Goal: Task Accomplishment & Management: Use online tool/utility

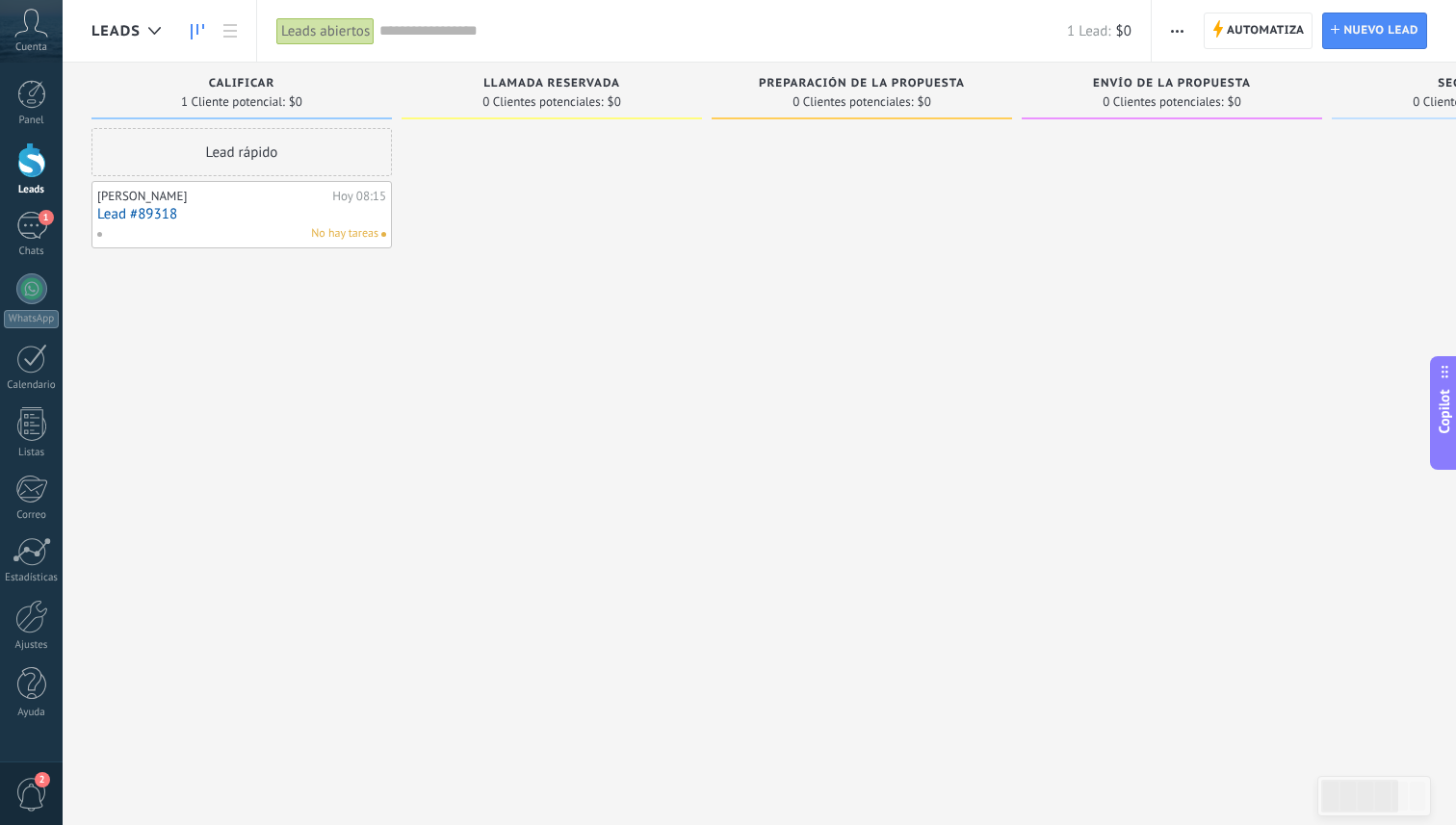
scroll to position [29, 0]
click at [37, 236] on div "1" at bounding box center [32, 226] width 31 height 28
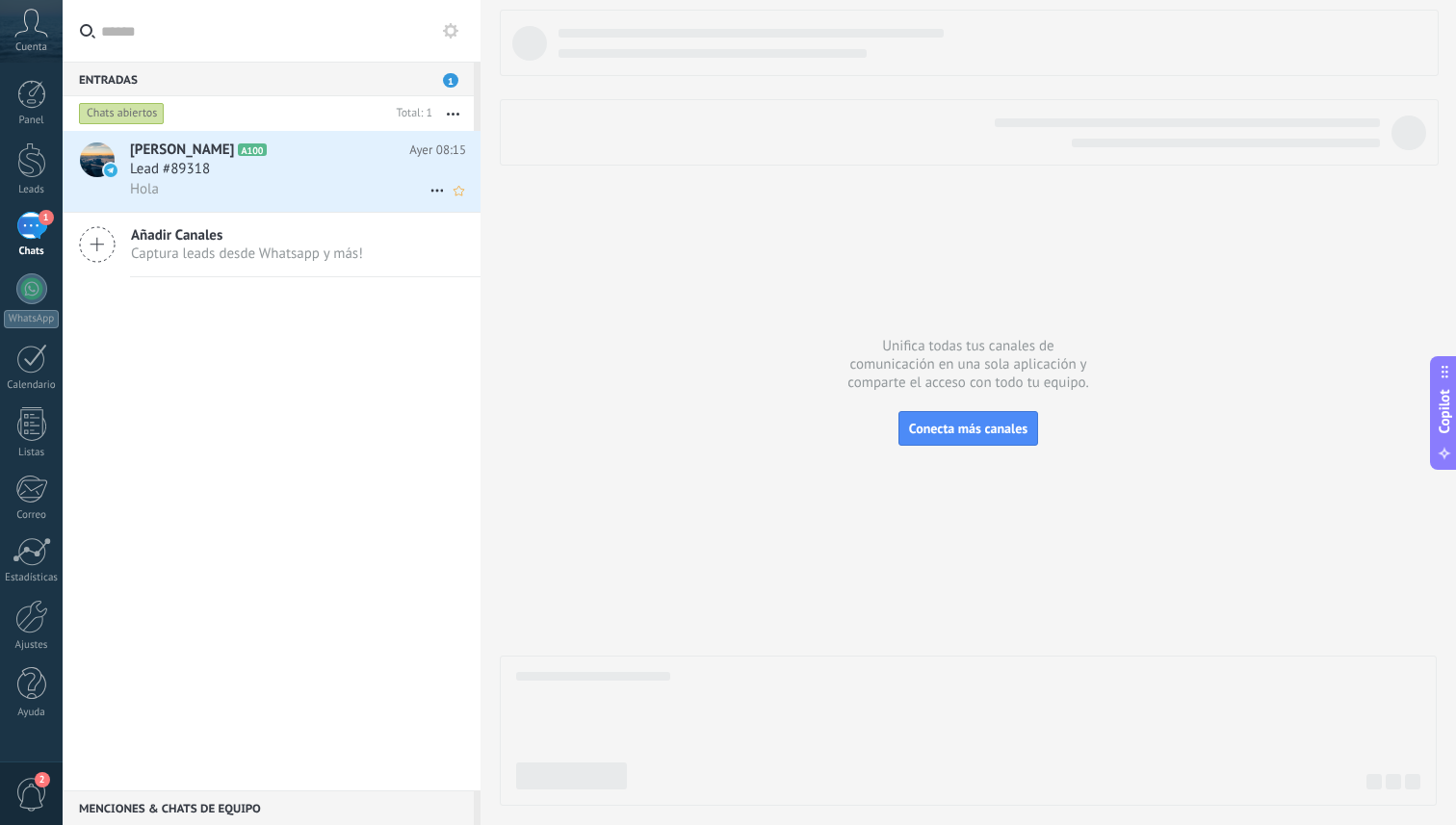
click at [300, 172] on div "Lead #89318" at bounding box center [298, 169] width 336 height 19
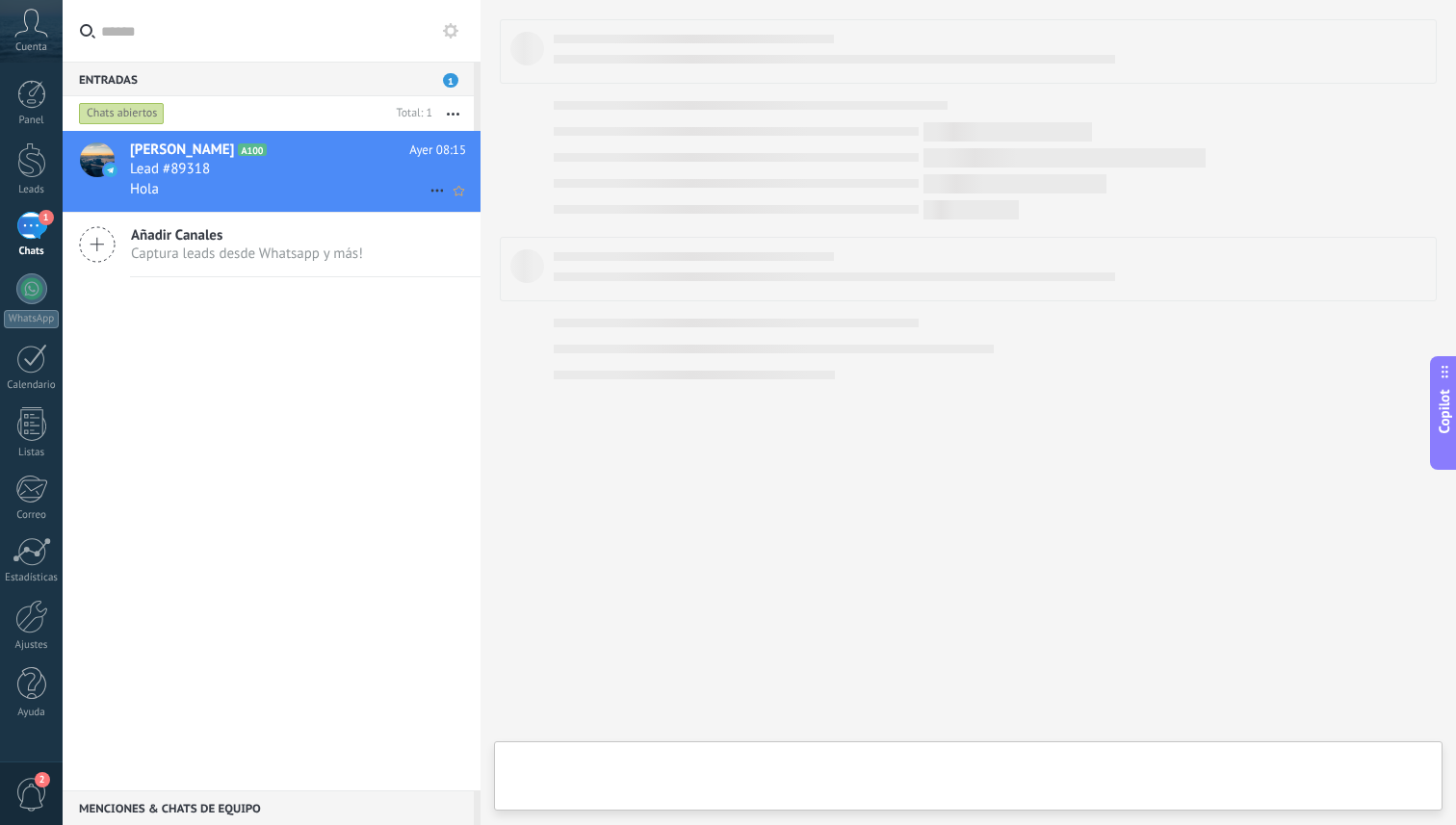
type textarea "**********"
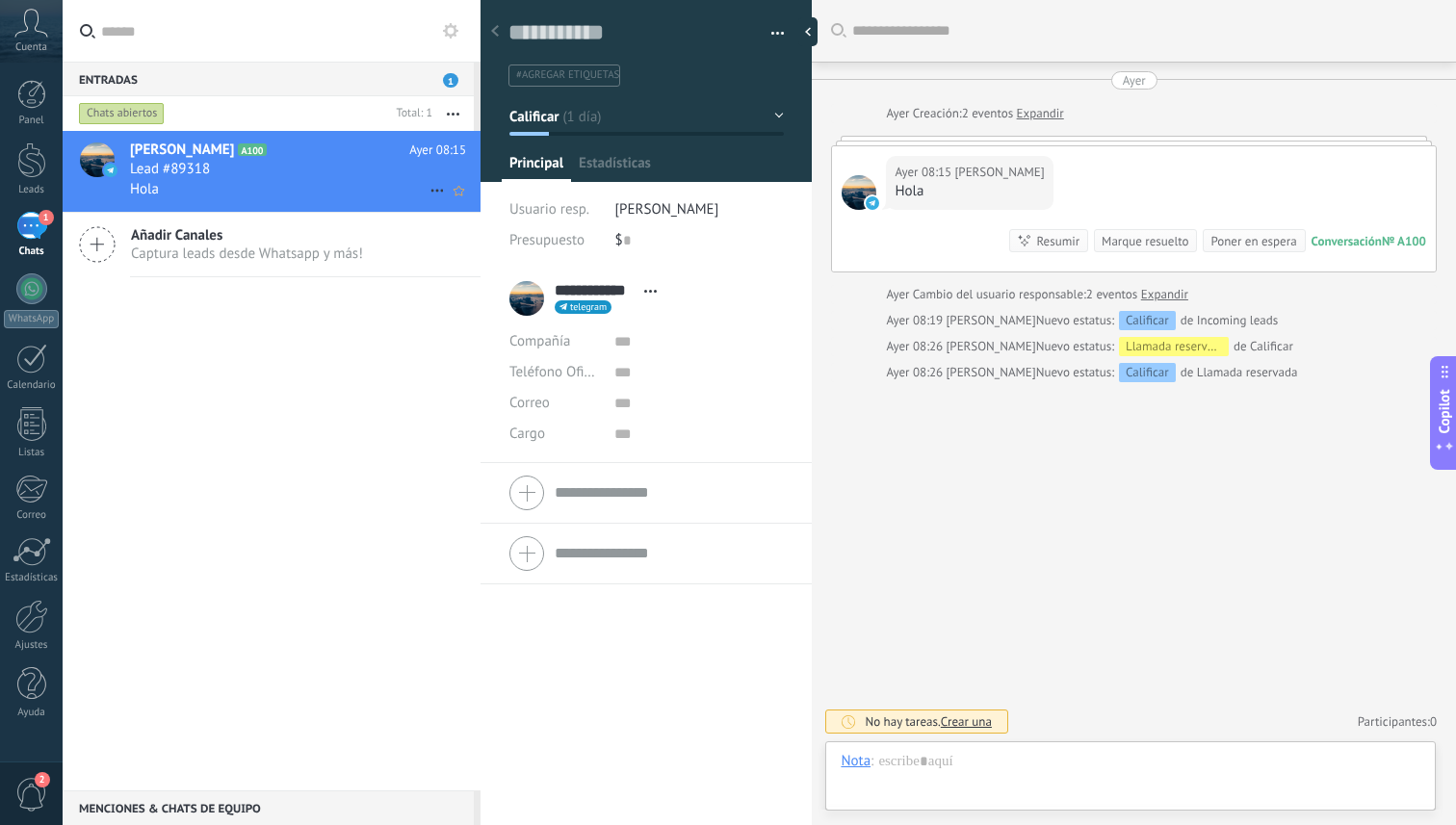
scroll to position [29, 0]
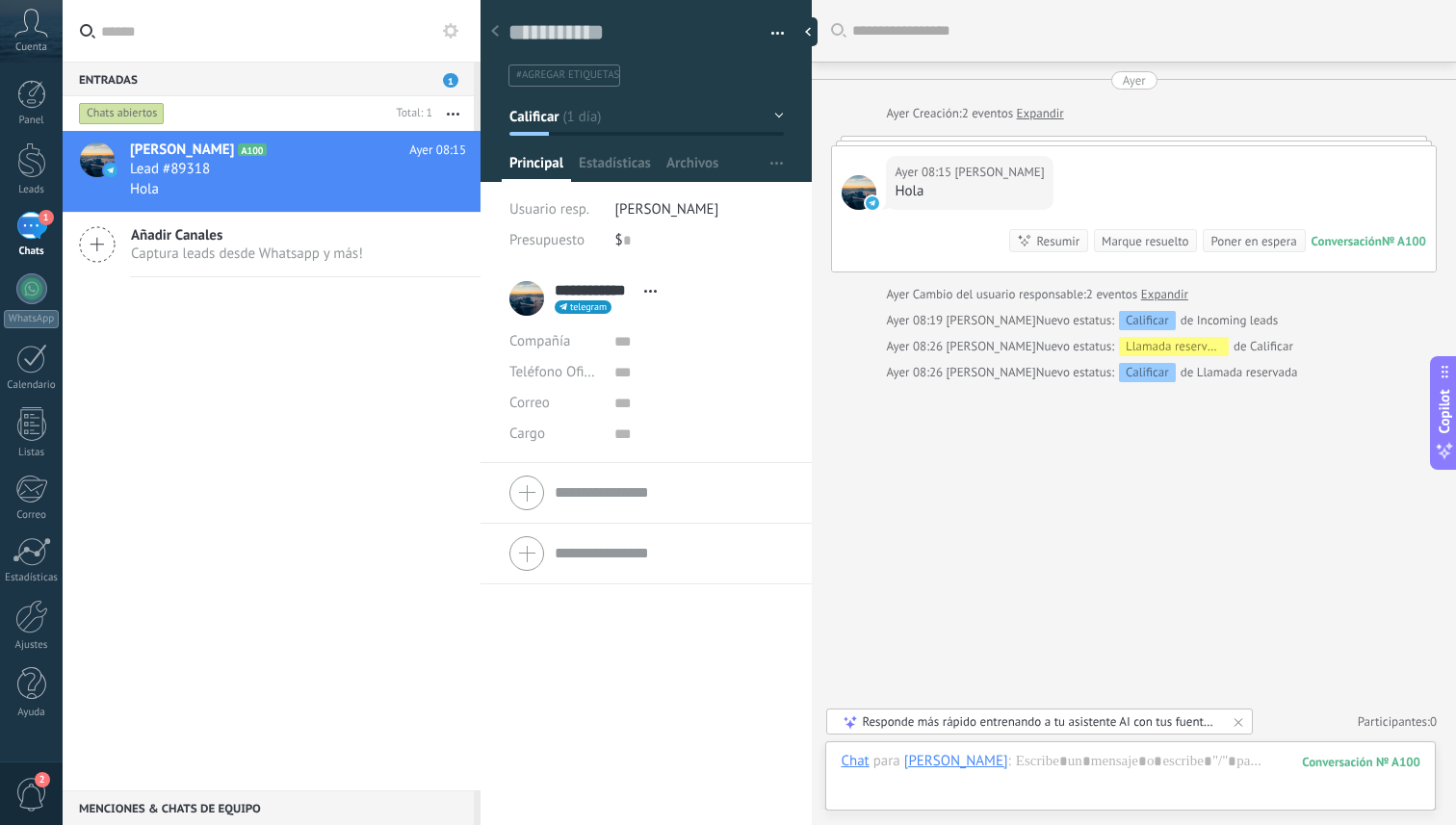
click at [221, 255] on span "Captura leads desde Whatsapp y más!" at bounding box center [247, 254] width 232 height 18
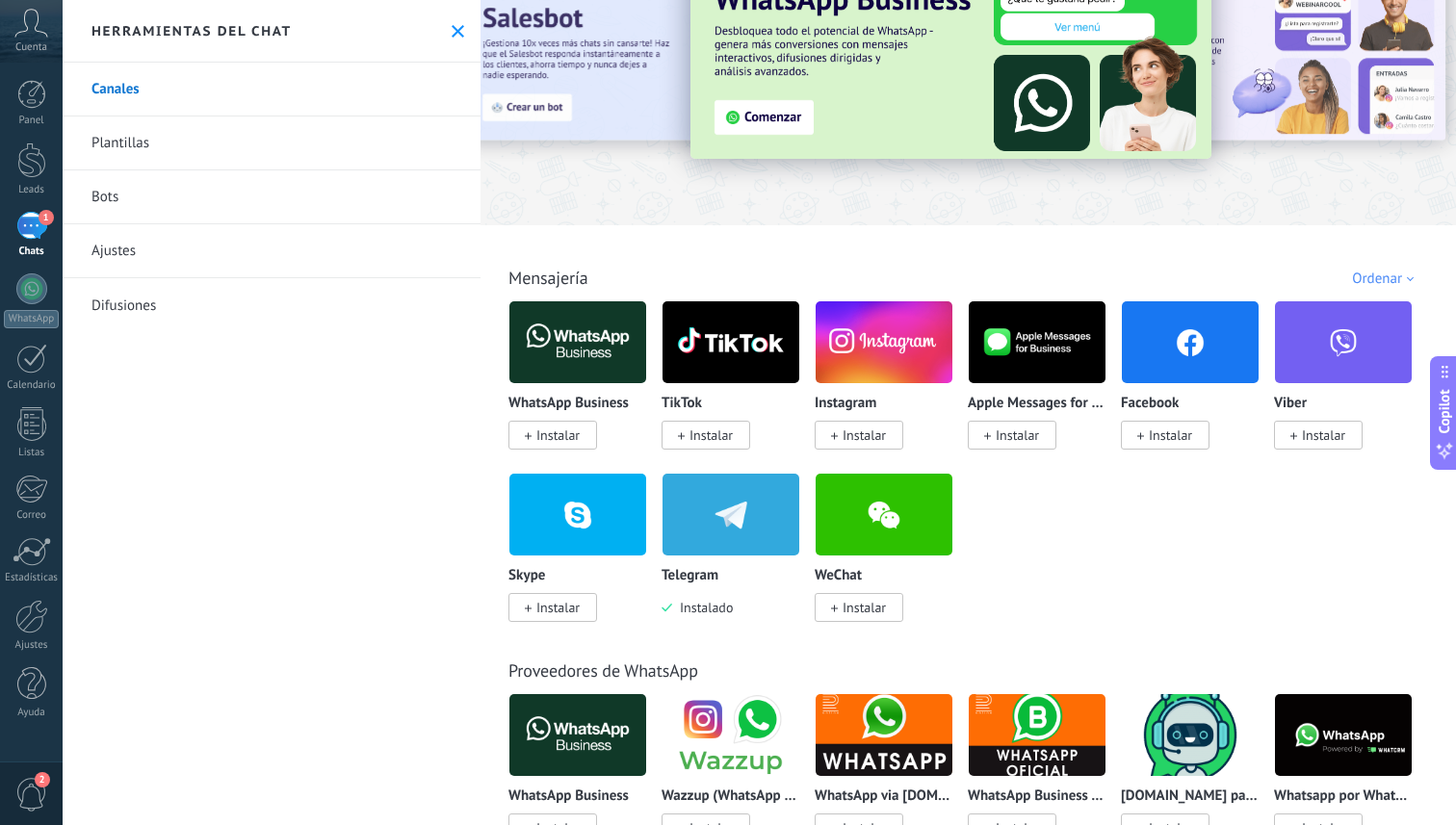
scroll to position [75, 0]
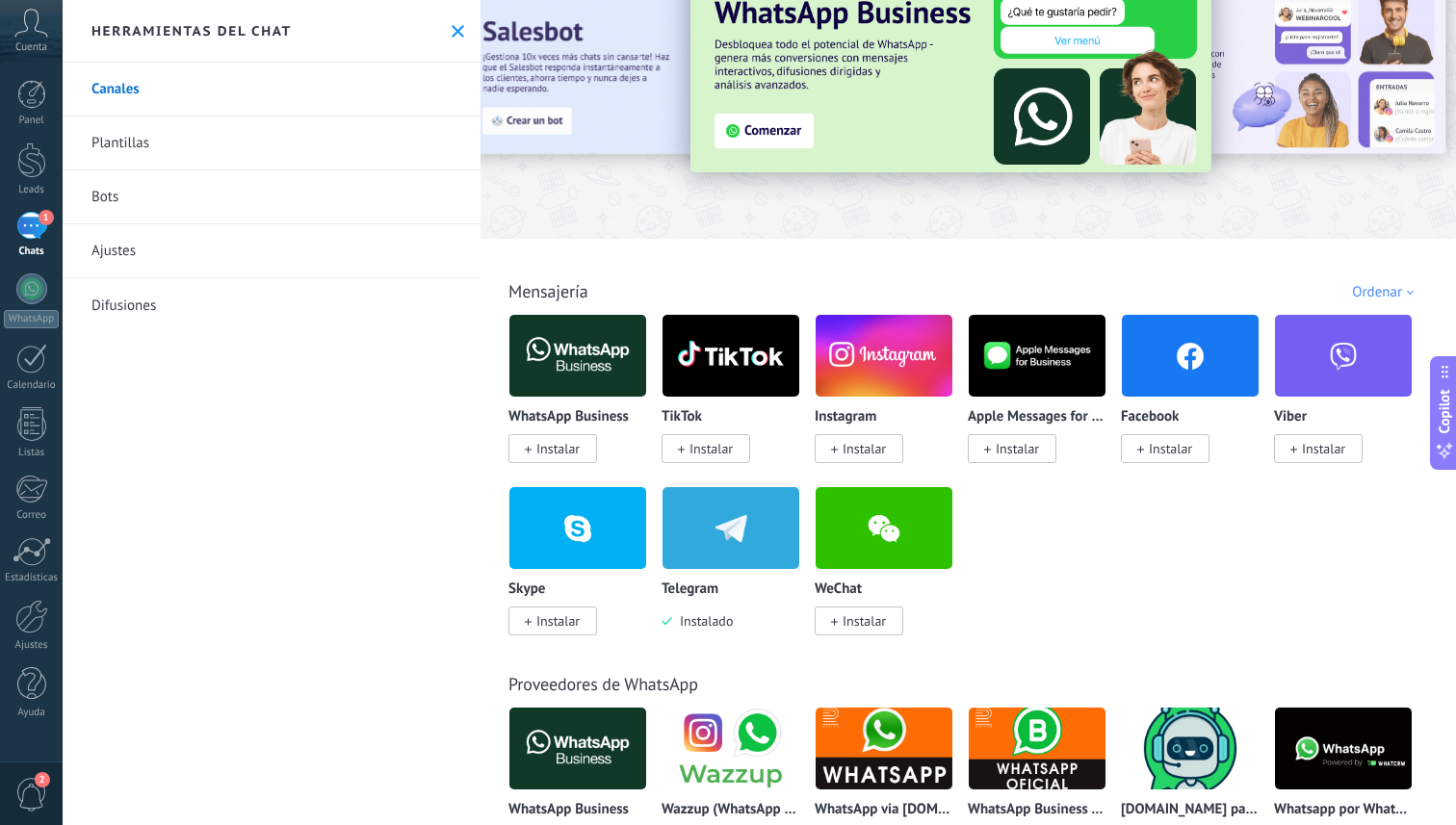
click at [532, 444] on span "Instalar" at bounding box center [552, 448] width 88 height 29
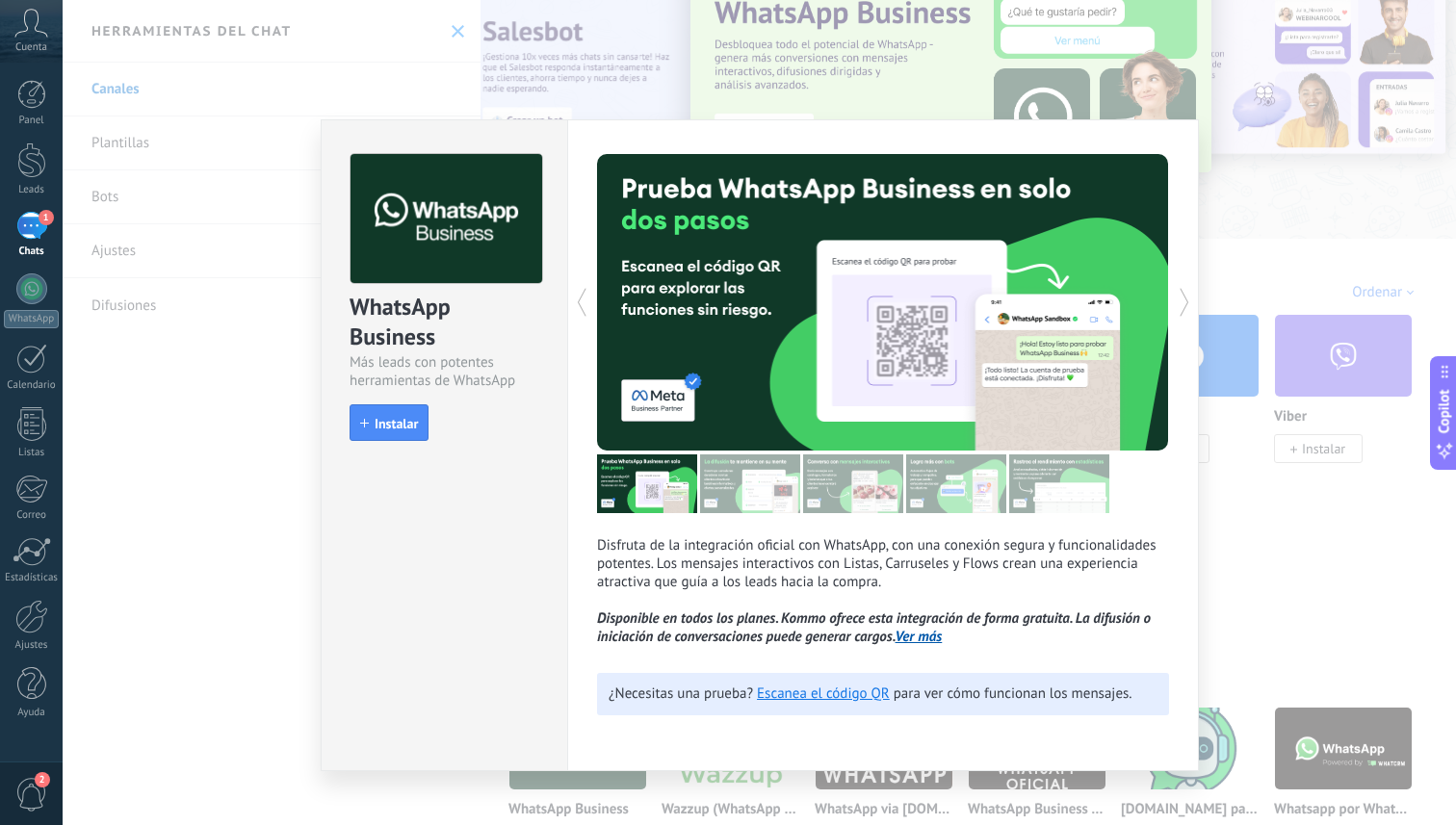
click at [433, 68] on div "WhatsApp Business Más leads con potentes herramientas de WhatsApp install Insta…" at bounding box center [759, 412] width 1394 height 825
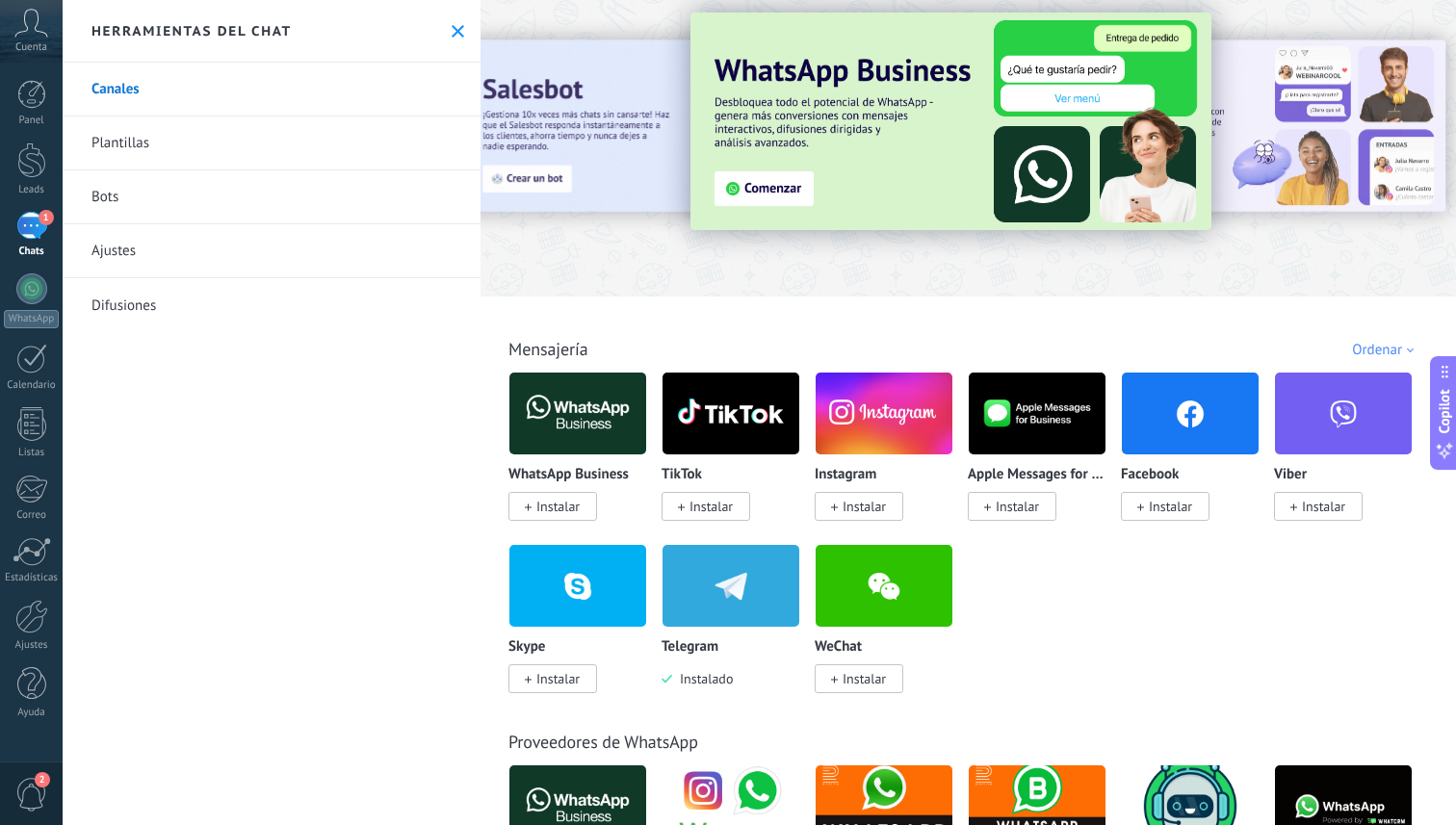
scroll to position [0, 0]
